Goal: Use online tool/utility: Utilize a website feature to perform a specific function

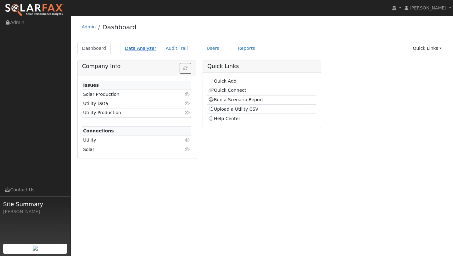
click at [141, 46] on link "Data Analyzer" at bounding box center [140, 48] width 41 height 12
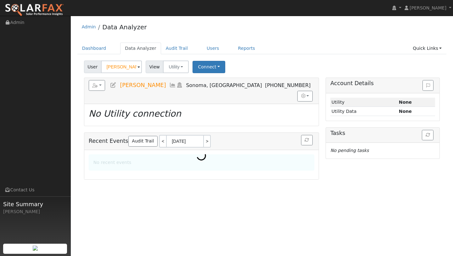
click at [116, 63] on input "Julie Duffy" at bounding box center [121, 66] width 41 height 13
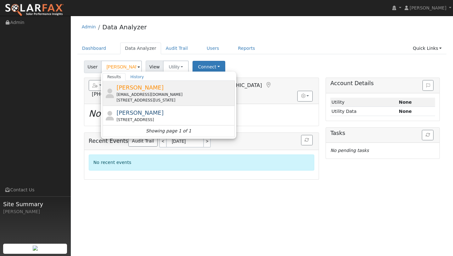
click at [122, 94] on div "davidaschoenberg@gmail.com" at bounding box center [174, 95] width 117 height 6
type input "David Schoenberg"
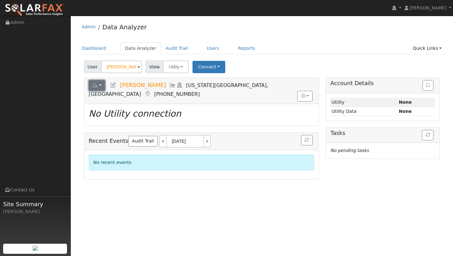
click at [101, 90] on button "button" at bounding box center [97, 85] width 17 height 11
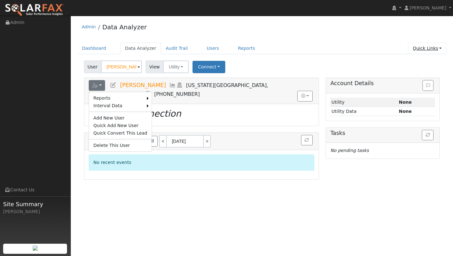
click at [426, 53] on link "Quick Links" at bounding box center [427, 48] width 38 height 12
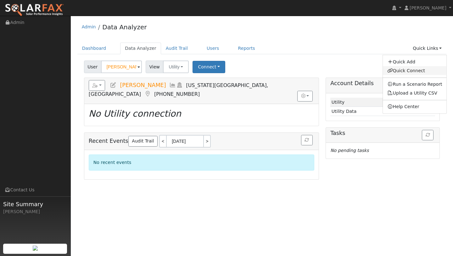
click at [411, 68] on link "Quick Connect" at bounding box center [415, 70] width 64 height 9
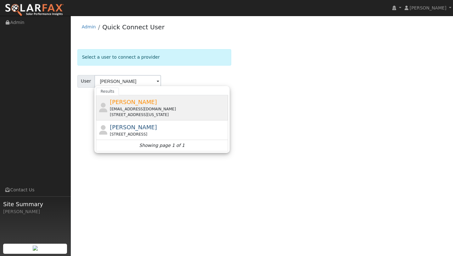
click at [173, 111] on div "[EMAIL_ADDRESS][DOMAIN_NAME]" at bounding box center [168, 109] width 117 height 6
type input "[PERSON_NAME]"
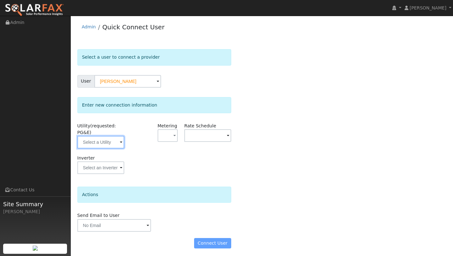
click at [111, 136] on input "text" at bounding box center [100, 142] width 47 height 13
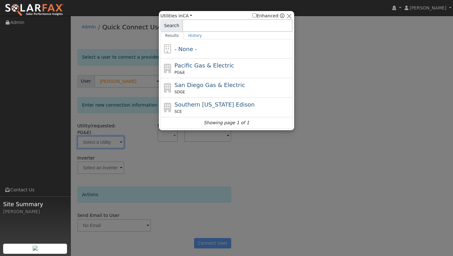
click at [111, 141] on div at bounding box center [226, 128] width 453 height 256
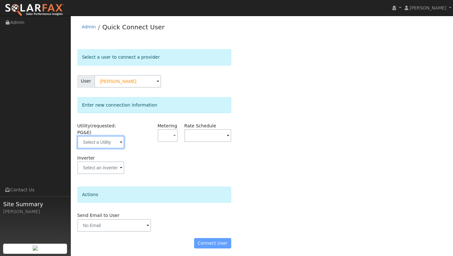
click at [111, 141] on input "text" at bounding box center [100, 142] width 47 height 13
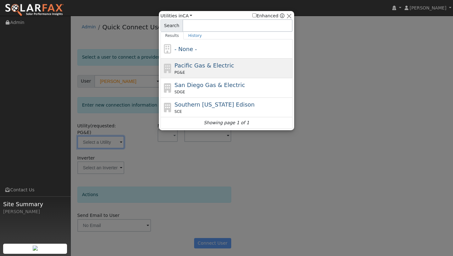
click at [181, 75] on span "PG&E" at bounding box center [180, 73] width 10 height 6
type input "PG&E"
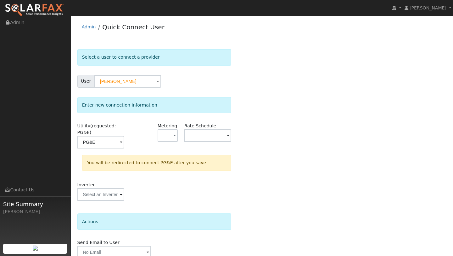
scroll to position [29, 0]
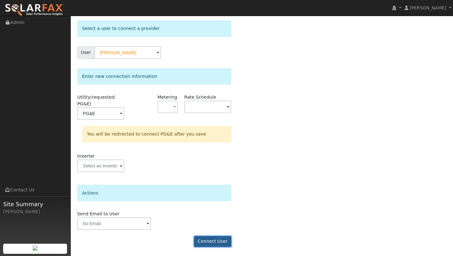
click at [213, 238] on button "Connect User" at bounding box center [212, 241] width 37 height 11
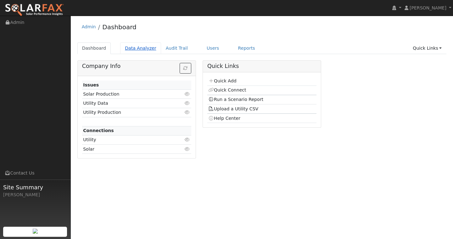
click at [132, 44] on link "Data Analyzer" at bounding box center [140, 48] width 41 height 12
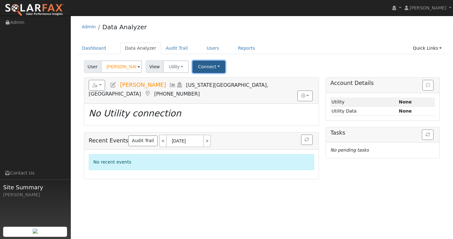
click at [217, 68] on button "Connect" at bounding box center [209, 67] width 33 height 12
click at [212, 92] on link "Quick Connect" at bounding box center [217, 94] width 49 height 9
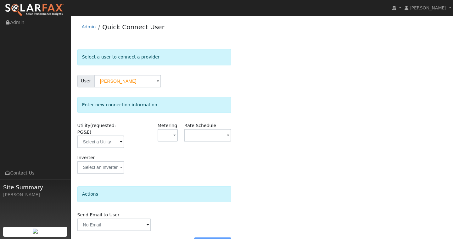
click at [31, 7] on img at bounding box center [34, 9] width 59 height 13
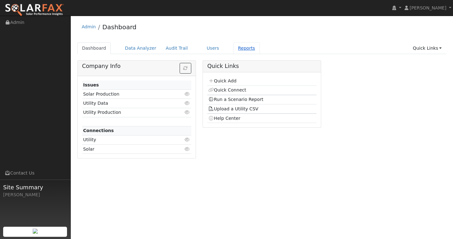
click at [235, 46] on link "Reports" at bounding box center [247, 48] width 26 height 12
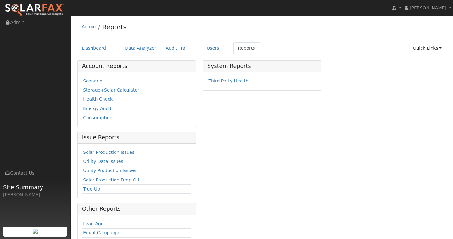
click at [208, 42] on div "Admin Reports Dashboard Data Analyzer Audit Trail Users Reports Quick Links Qui…" at bounding box center [262, 161] width 376 height 284
click at [202, 50] on link "Users" at bounding box center [213, 48] width 22 height 12
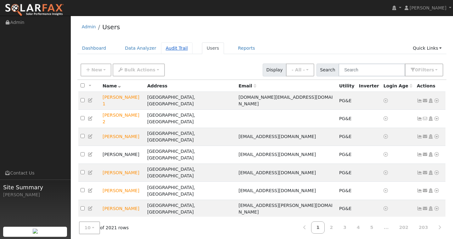
click at [175, 49] on link "Audit Trail" at bounding box center [176, 48] width 31 height 12
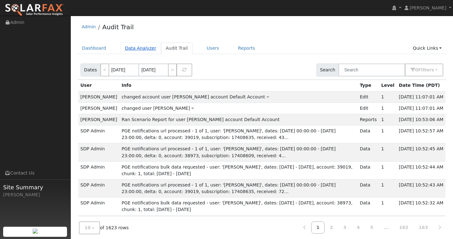
click at [147, 48] on link "Data Analyzer" at bounding box center [140, 48] width 41 height 12
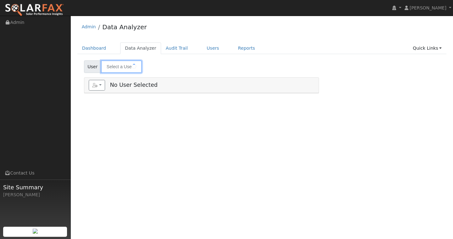
type input "David Schoenberg"
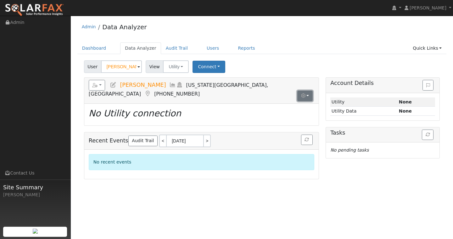
click at [300, 91] on button "button" at bounding box center [304, 96] width 15 height 11
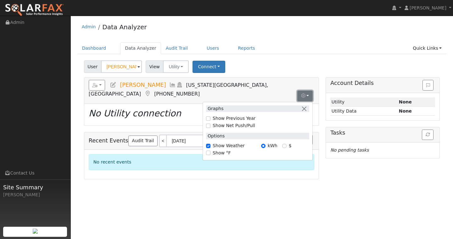
click at [300, 91] on button "button" at bounding box center [304, 96] width 15 height 11
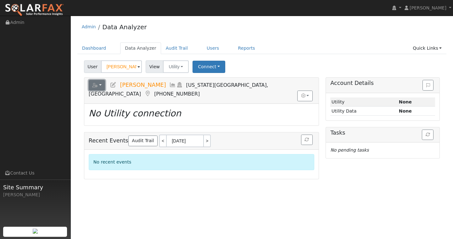
click at [94, 82] on button "button" at bounding box center [97, 85] width 17 height 11
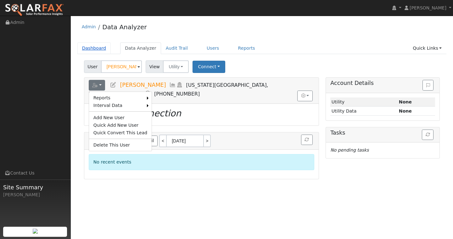
click at [94, 53] on link "Dashboard" at bounding box center [94, 48] width 34 height 12
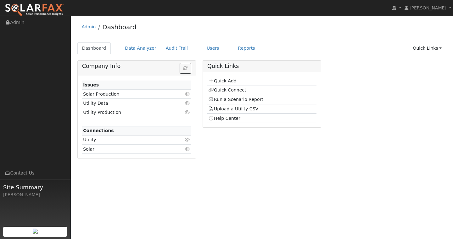
click at [240, 91] on link "Quick Connect" at bounding box center [227, 89] width 38 height 5
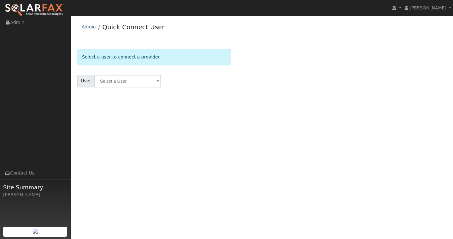
click at [85, 28] on link "Admin" at bounding box center [89, 26] width 14 height 5
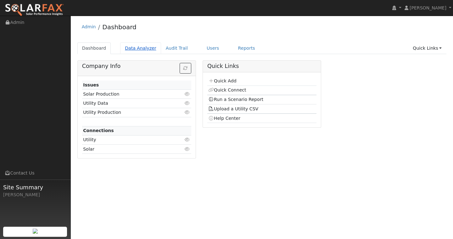
click at [129, 46] on link "Data Analyzer" at bounding box center [140, 48] width 41 height 12
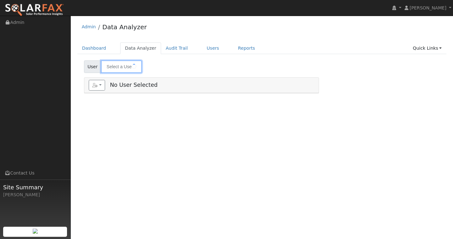
type input "David Schoenberg"
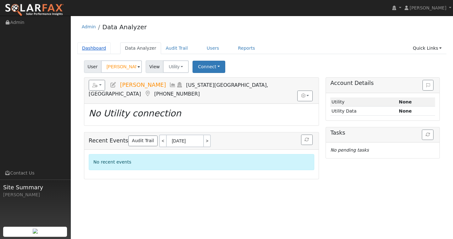
click at [97, 51] on link "Dashboard" at bounding box center [94, 48] width 34 height 12
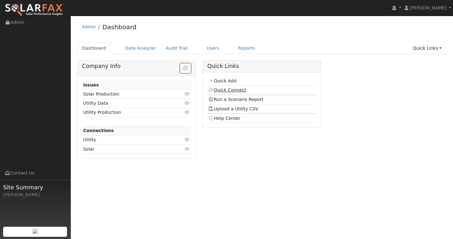
click at [231, 93] on link "Quick Connect" at bounding box center [227, 89] width 38 height 5
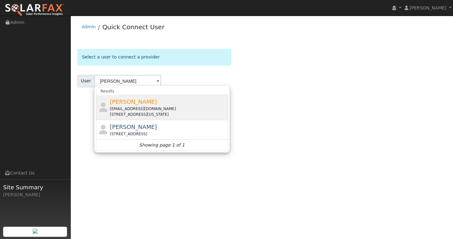
click at [160, 114] on div "[STREET_ADDRESS][US_STATE]" at bounding box center [168, 115] width 117 height 6
type input "[PERSON_NAME]"
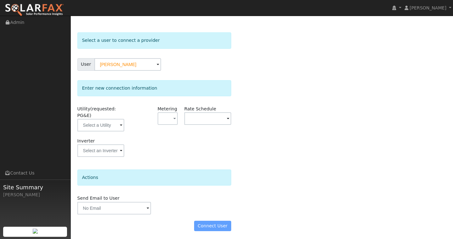
scroll to position [18, 0]
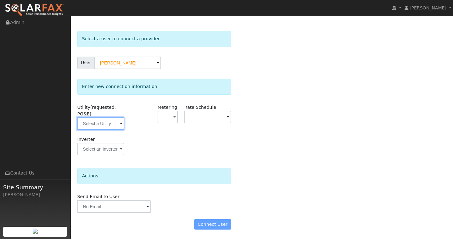
click at [109, 125] on input "text" at bounding box center [100, 123] width 47 height 13
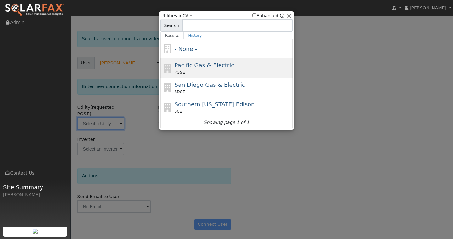
click at [200, 73] on div "PG&E" at bounding box center [233, 73] width 117 height 6
type input "PG&E"
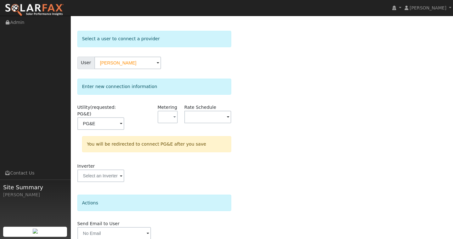
scroll to position [45, 0]
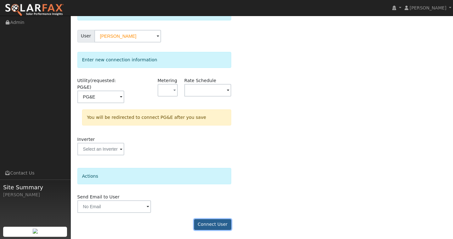
click at [200, 222] on button "Connect User" at bounding box center [212, 224] width 37 height 11
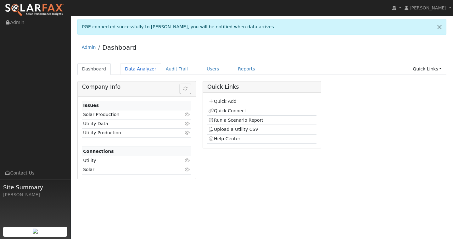
click at [142, 72] on link "Data Analyzer" at bounding box center [140, 69] width 41 height 12
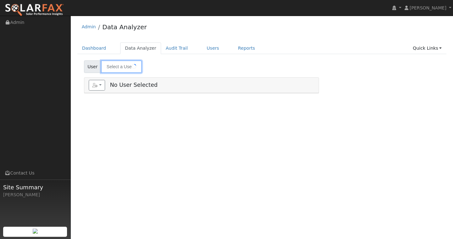
type input "[PERSON_NAME]"
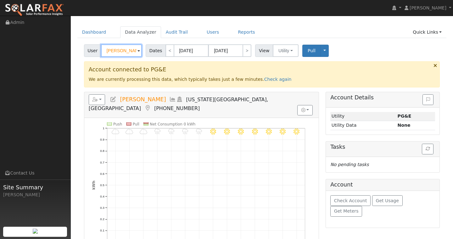
scroll to position [36, 0]
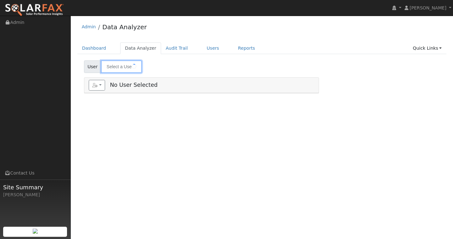
type input "[PERSON_NAME]"
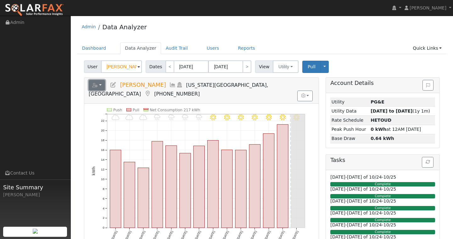
click at [94, 86] on icon "button" at bounding box center [95, 85] width 6 height 4
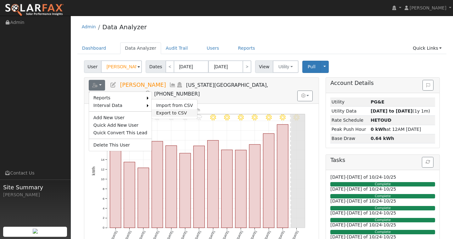
click at [161, 112] on link "Export to CSV" at bounding box center [175, 113] width 46 height 8
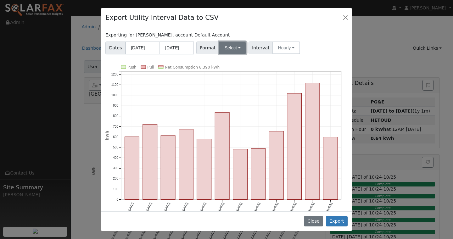
click at [222, 51] on button "Select" at bounding box center [232, 48] width 27 height 13
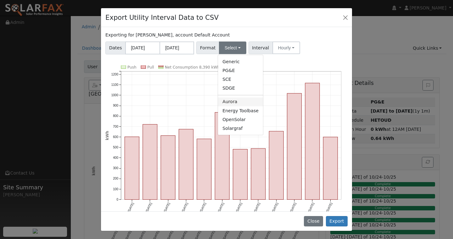
click at [228, 101] on link "Aurora" at bounding box center [240, 102] width 45 height 9
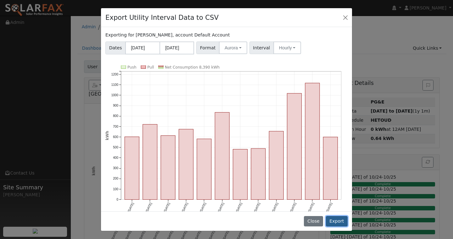
click at [336, 221] on button "Export" at bounding box center [337, 221] width 22 height 11
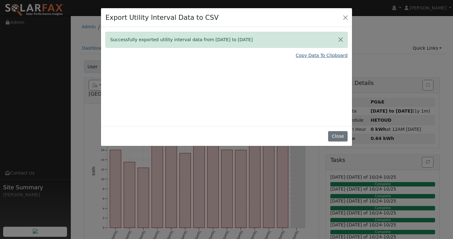
click at [337, 57] on link "Copy Data To Clipboard" at bounding box center [322, 55] width 52 height 7
click at [344, 18] on button "Close" at bounding box center [345, 17] width 9 height 9
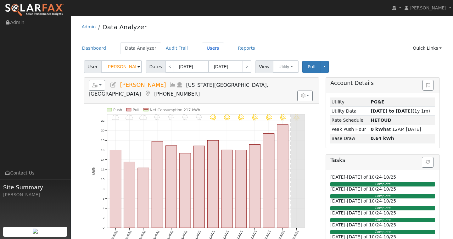
click at [202, 54] on link "Users" at bounding box center [213, 48] width 22 height 12
click at [202, 53] on link "Users" at bounding box center [213, 48] width 22 height 12
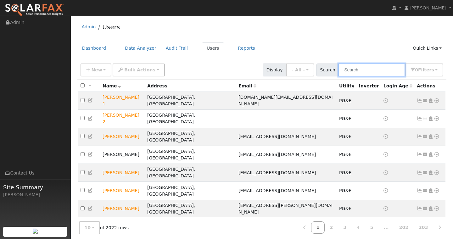
click at [348, 65] on input "text" at bounding box center [372, 70] width 67 height 13
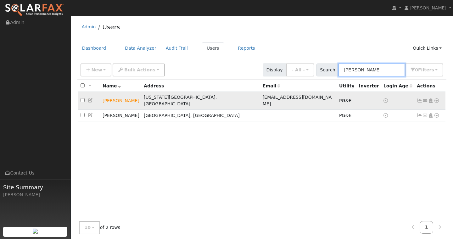
type input "david sc"
click at [439, 99] on icon at bounding box center [437, 101] width 6 height 4
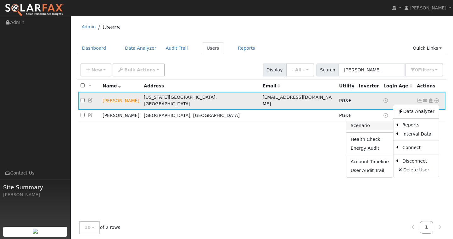
click at [380, 122] on link "Scenario" at bounding box center [370, 125] width 47 height 9
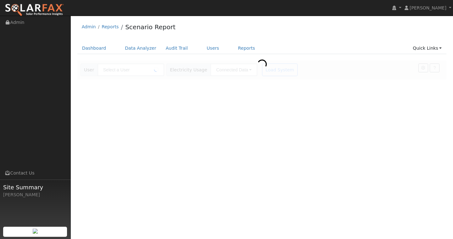
type input "[PERSON_NAME]"
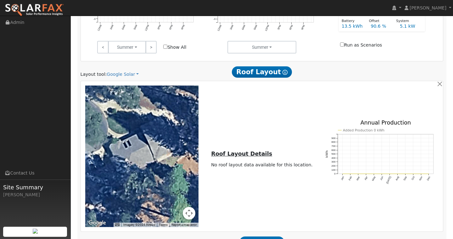
scroll to position [350, 0]
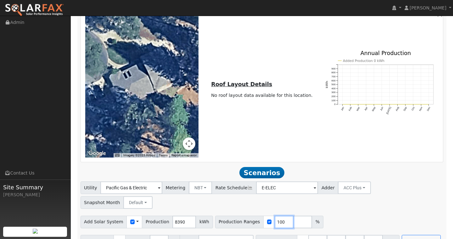
click at [276, 216] on input "100" at bounding box center [284, 222] width 19 height 13
type input "103"
click at [351, 235] on input "40.5" at bounding box center [355, 241] width 19 height 13
type input "4"
click at [369, 213] on div "Add Solar System Use CSV Data Production 8390 kWh Production Ranges 103 %" at bounding box center [261, 220] width 365 height 15
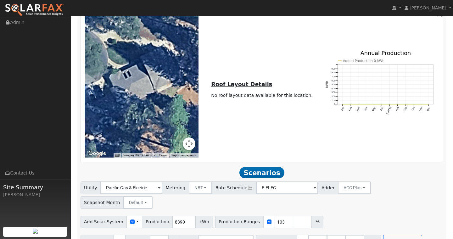
click at [388, 235] on button "Run Scenarios" at bounding box center [402, 241] width 39 height 13
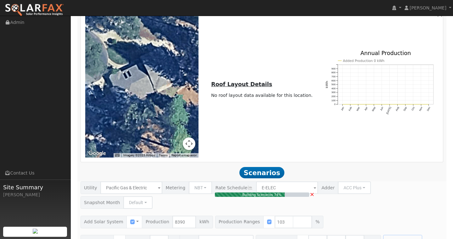
type input "5.8"
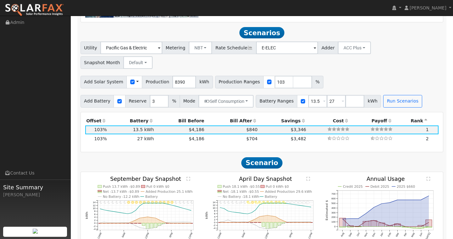
scroll to position [499, 0]
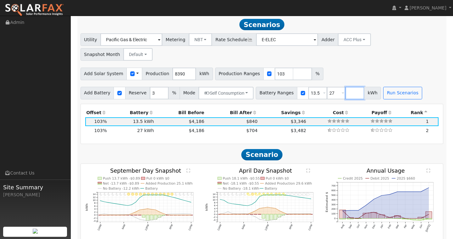
click at [346, 87] on input "number" at bounding box center [355, 93] width 19 height 13
type input "0"
type input "13.5"
type input "27"
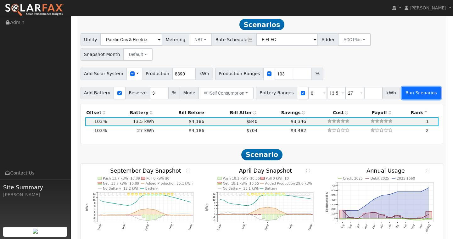
click at [409, 87] on button "Run Scenarios" at bounding box center [421, 93] width 39 height 13
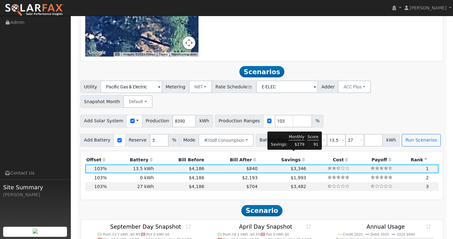
scroll to position [456, 0]
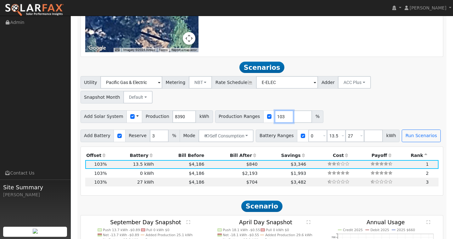
click at [276, 110] on input "103" at bounding box center [284, 116] width 19 height 13
type input "146"
click at [407, 130] on button "Run Scenarios" at bounding box center [421, 136] width 39 height 13
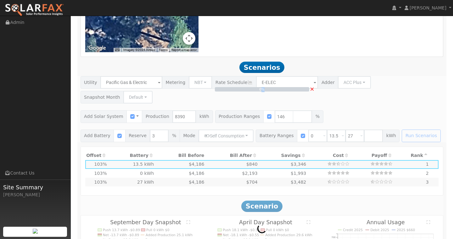
click at [407, 119] on div "0% ×" at bounding box center [262, 109] width 370 height 66
type input "8.2"
type input "$28,581"
type input "$13,434"
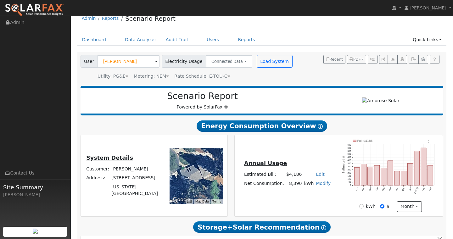
scroll to position [7, 0]
